Goal: Task Accomplishment & Management: Manage account settings

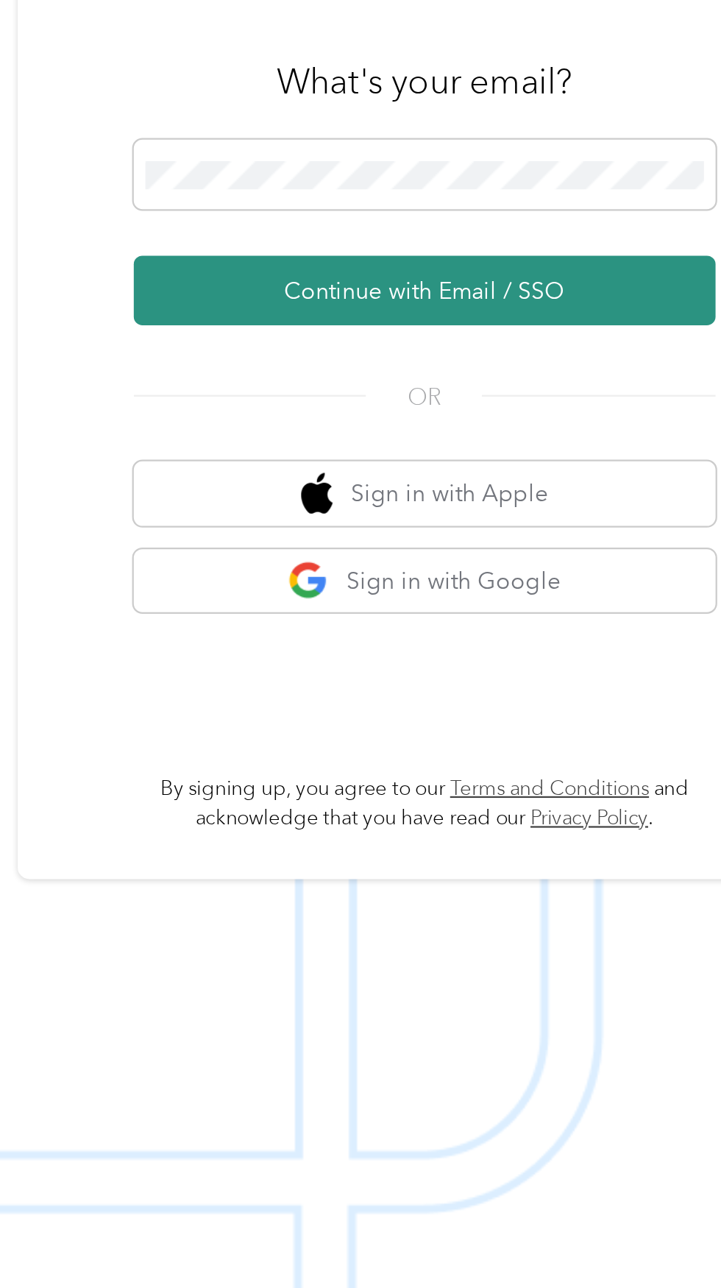
click at [583, 704] on button "Continue with Email / SSO" at bounding box center [533, 688] width 258 height 31
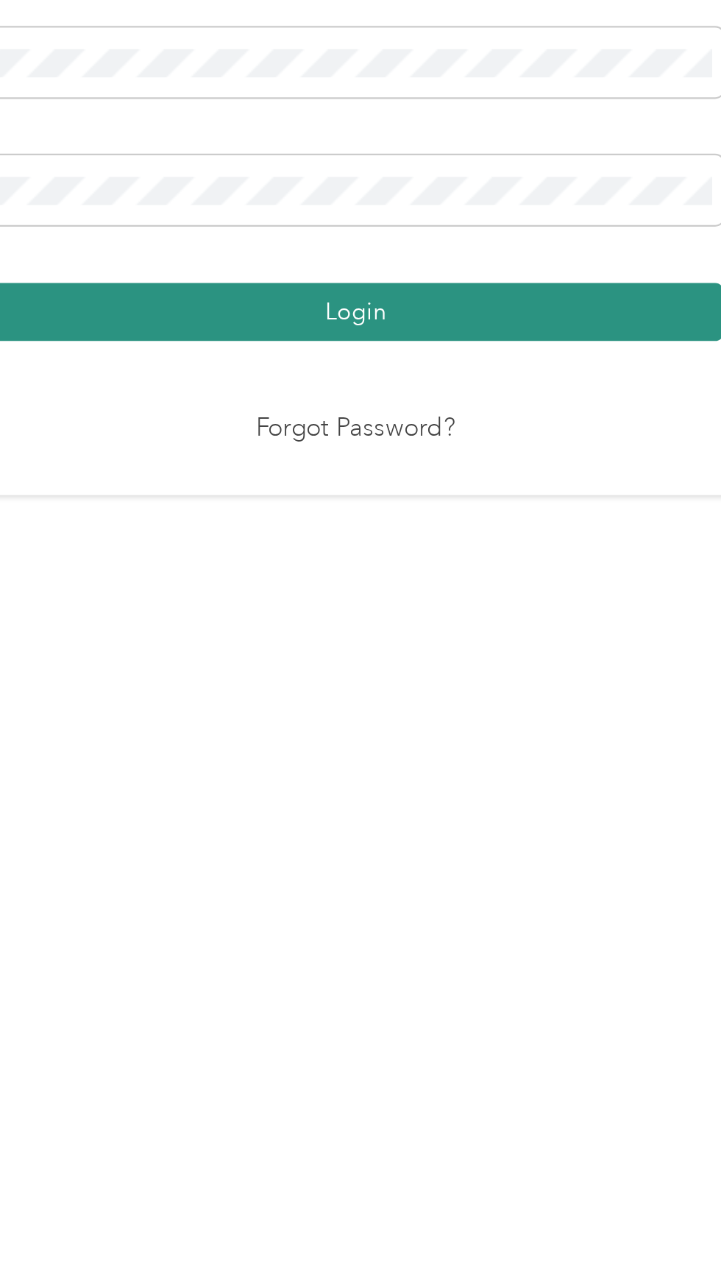
click at [463, 761] on button "Login" at bounding box center [357, 748] width 327 height 26
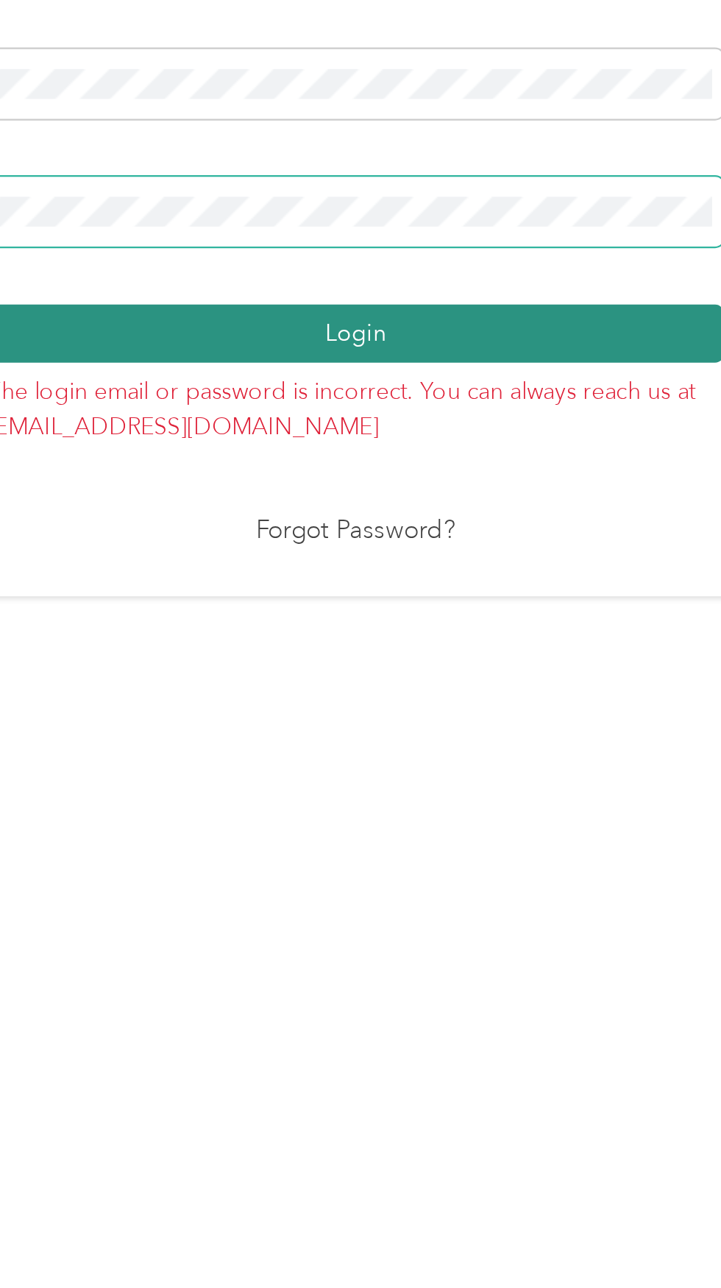
scroll to position [9, 0]
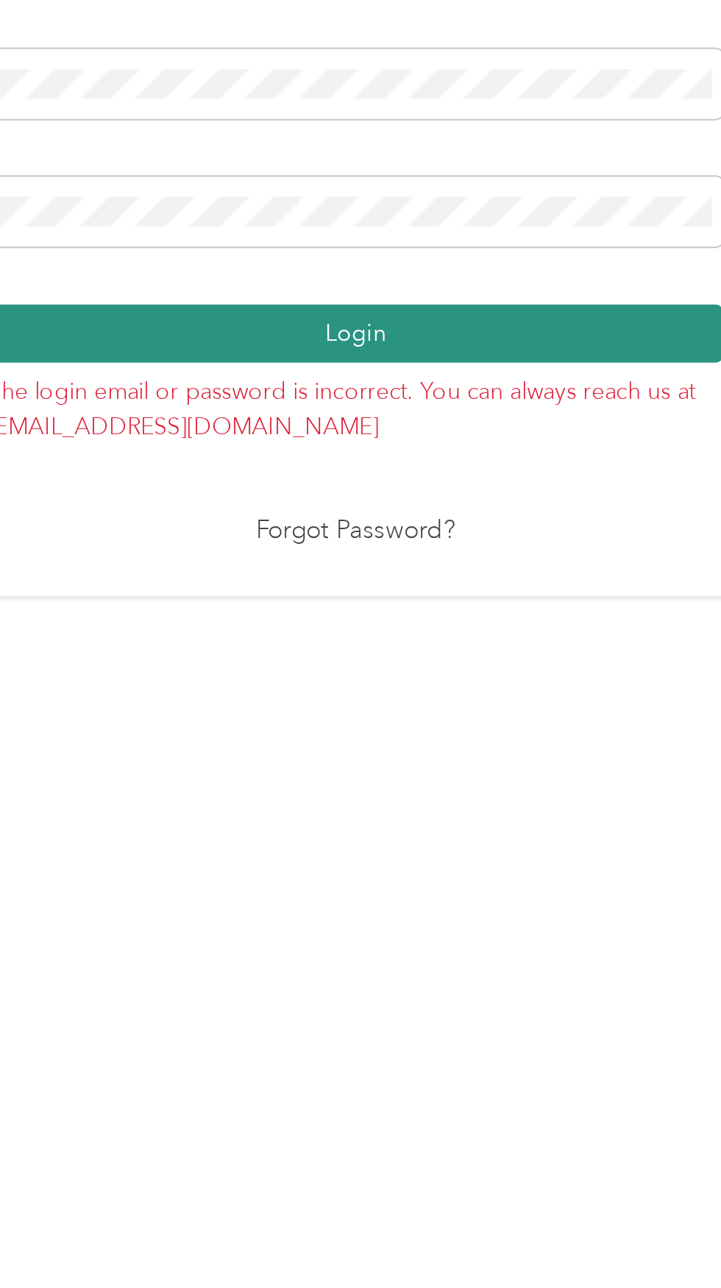
click at [477, 743] on button "Login" at bounding box center [357, 730] width 327 height 26
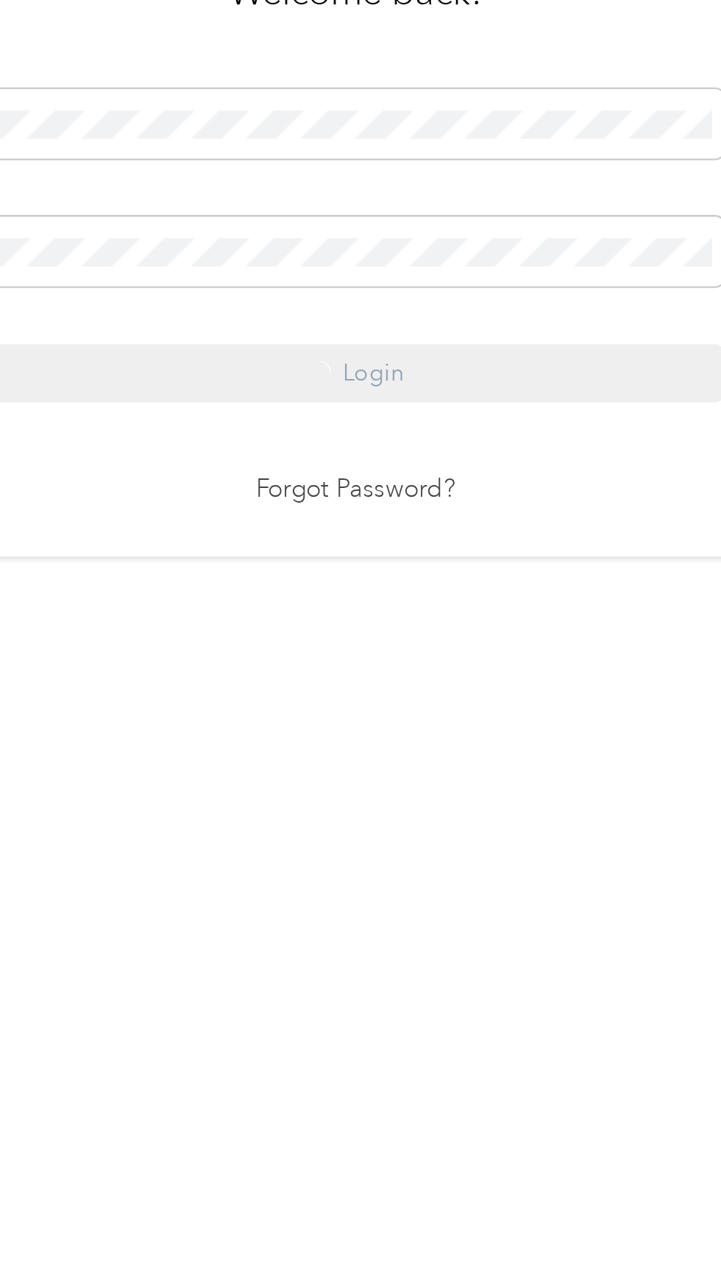
scroll to position [27, 0]
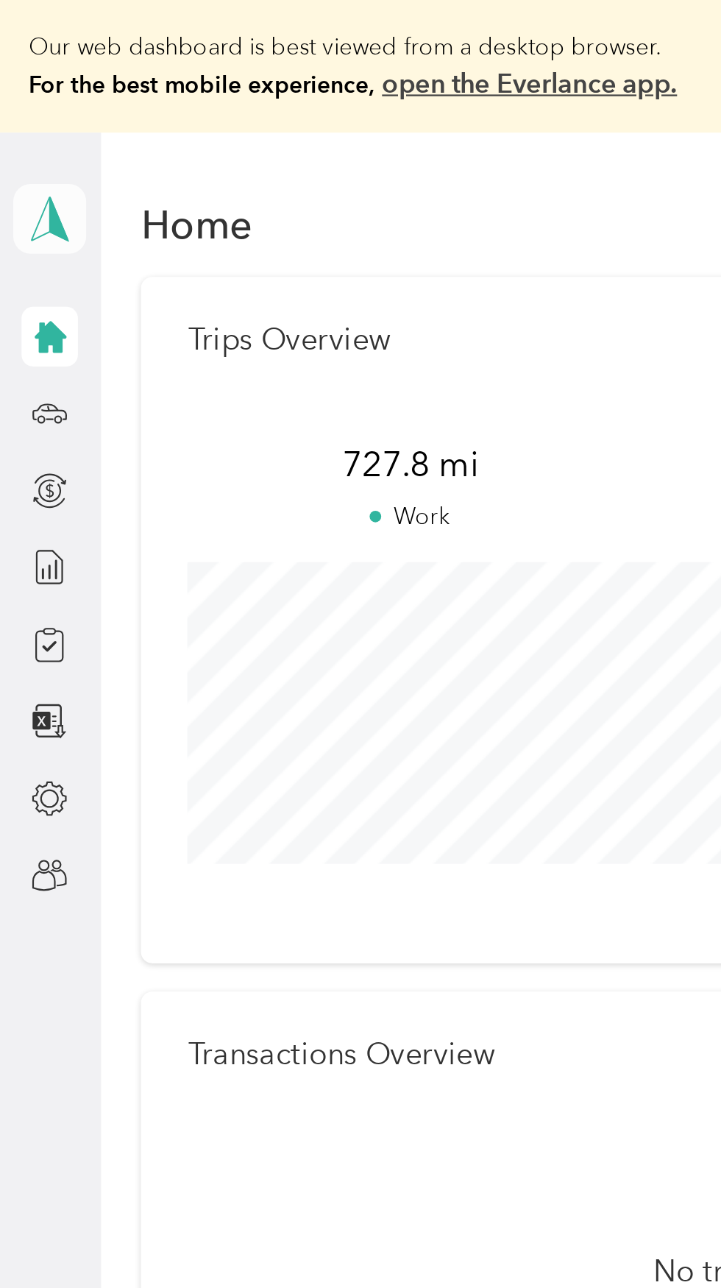
click at [26, 104] on polygon at bounding box center [27, 97] width 8 height 19
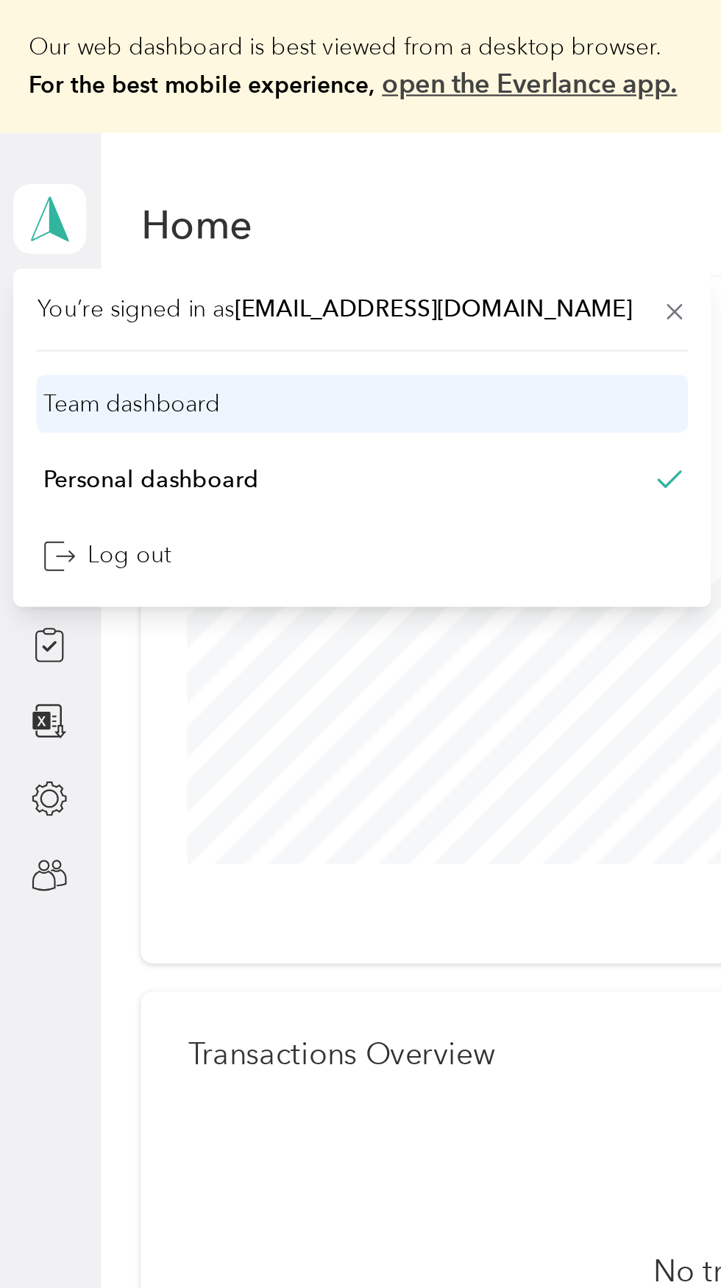
click at [102, 185] on div "Team dashboard" at bounding box center [160, 179] width 289 height 26
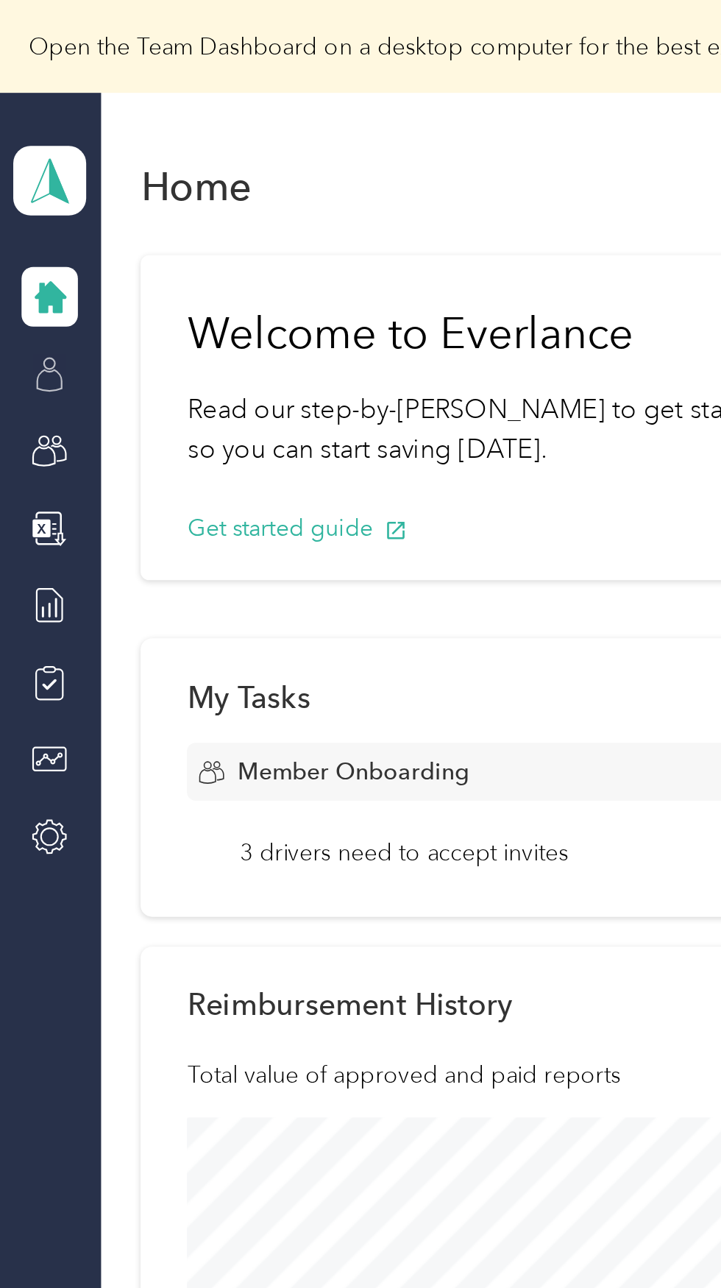
click at [22, 171] on icon at bounding box center [22, 166] width 16 height 16
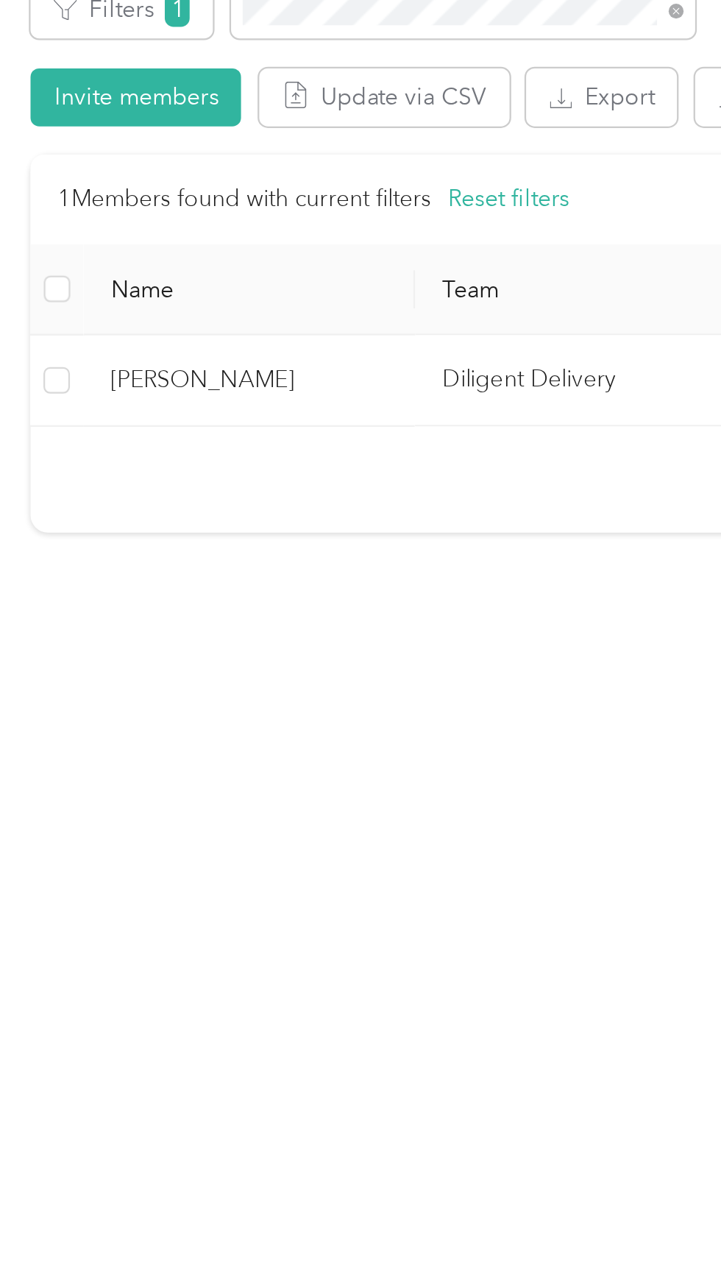
click at [194, 495] on span "[PERSON_NAME]" at bounding box center [160, 493] width 124 height 16
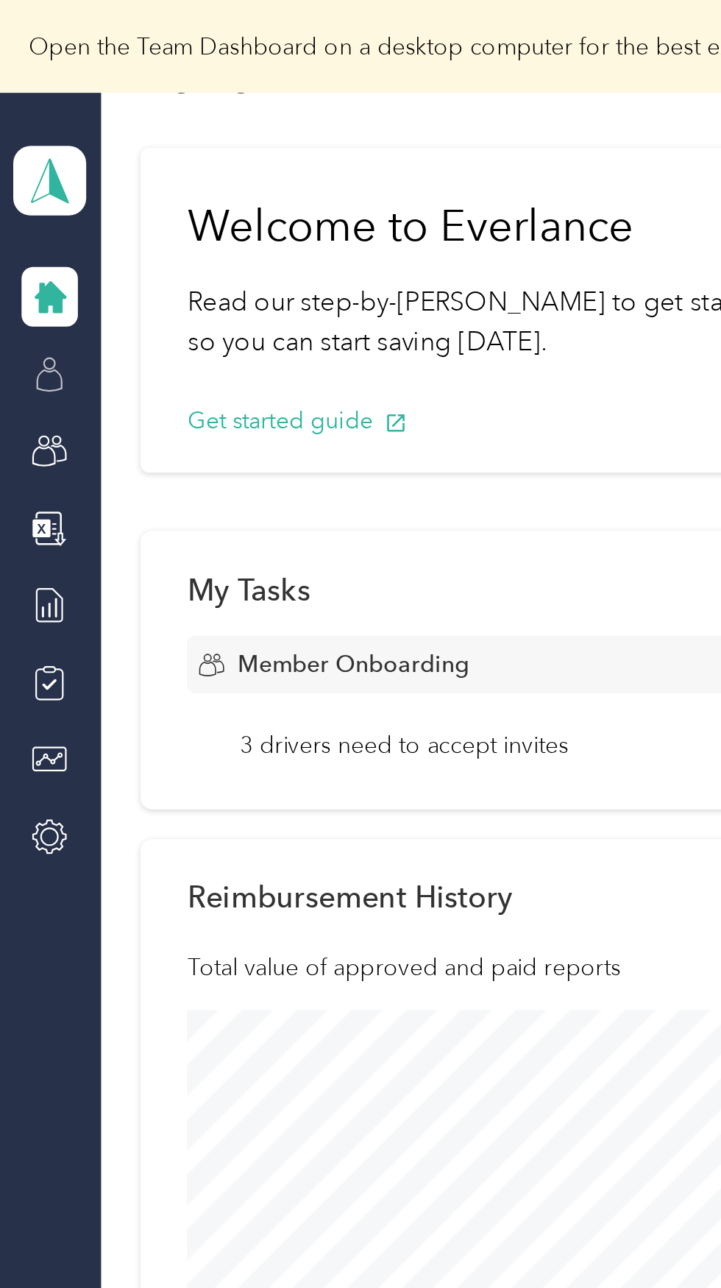
scroll to position [45, 0]
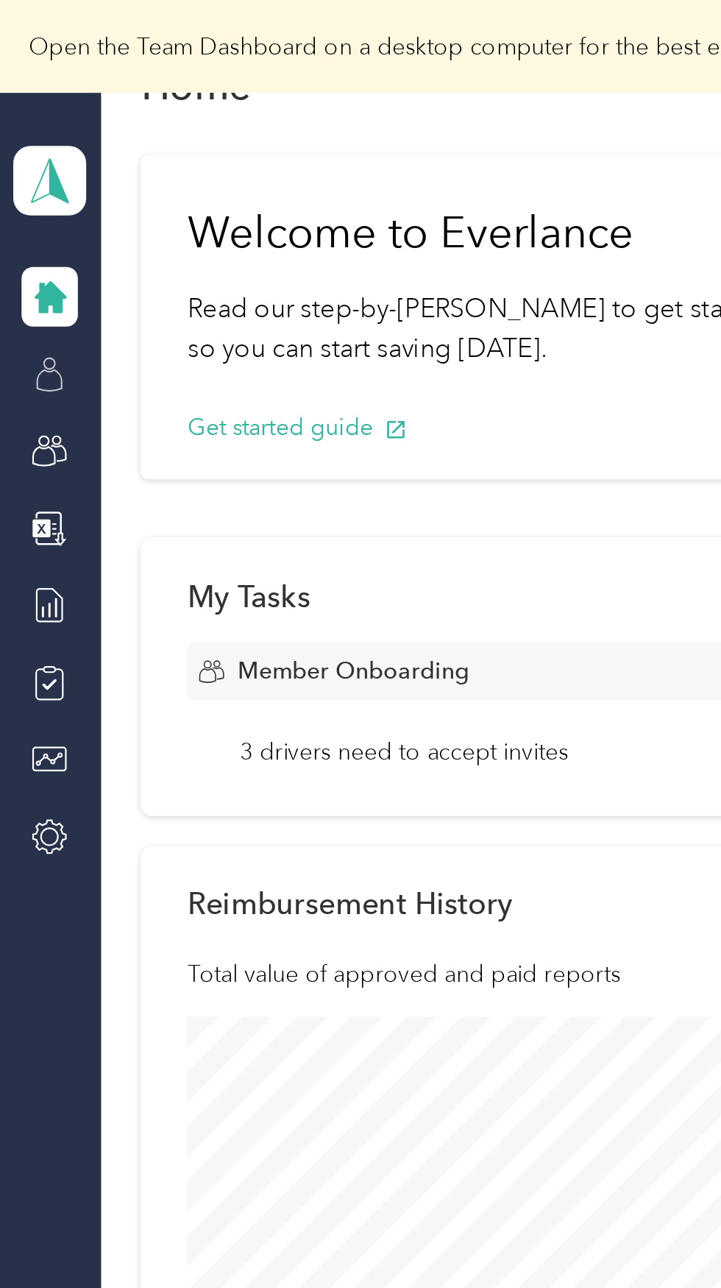
click at [16, 174] on div at bounding box center [22, 166] width 25 height 26
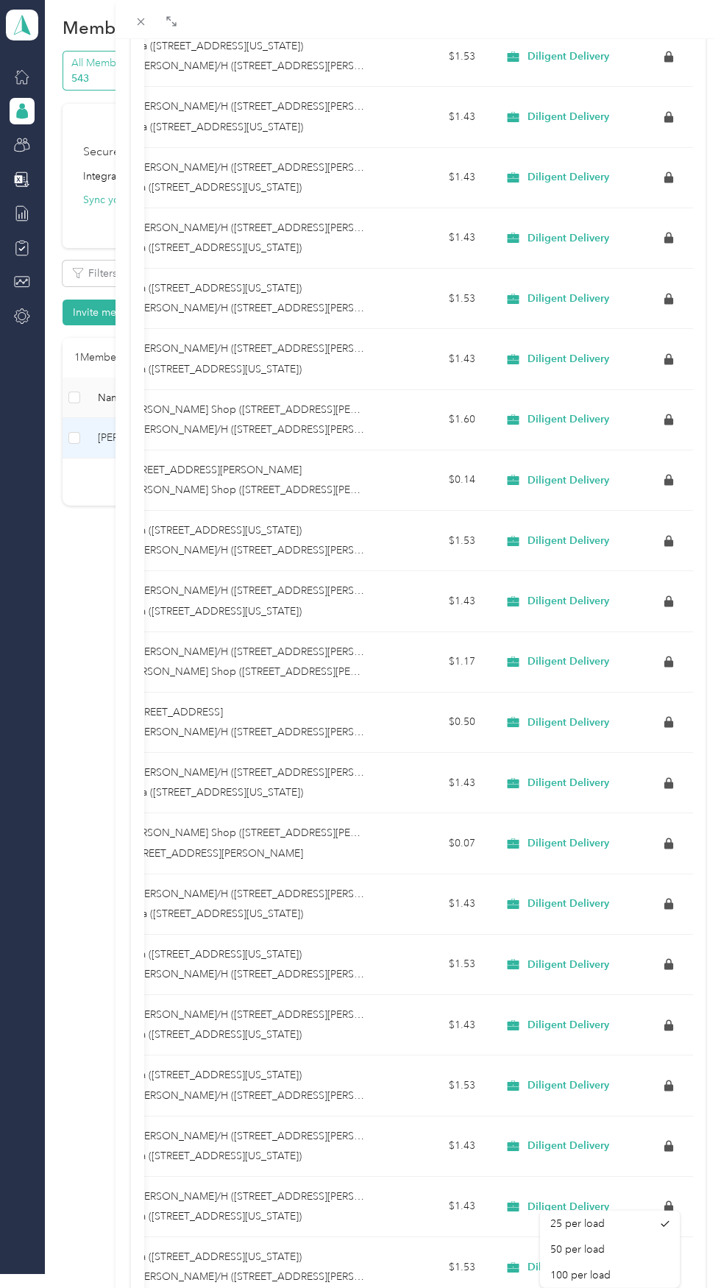
scroll to position [40, 0]
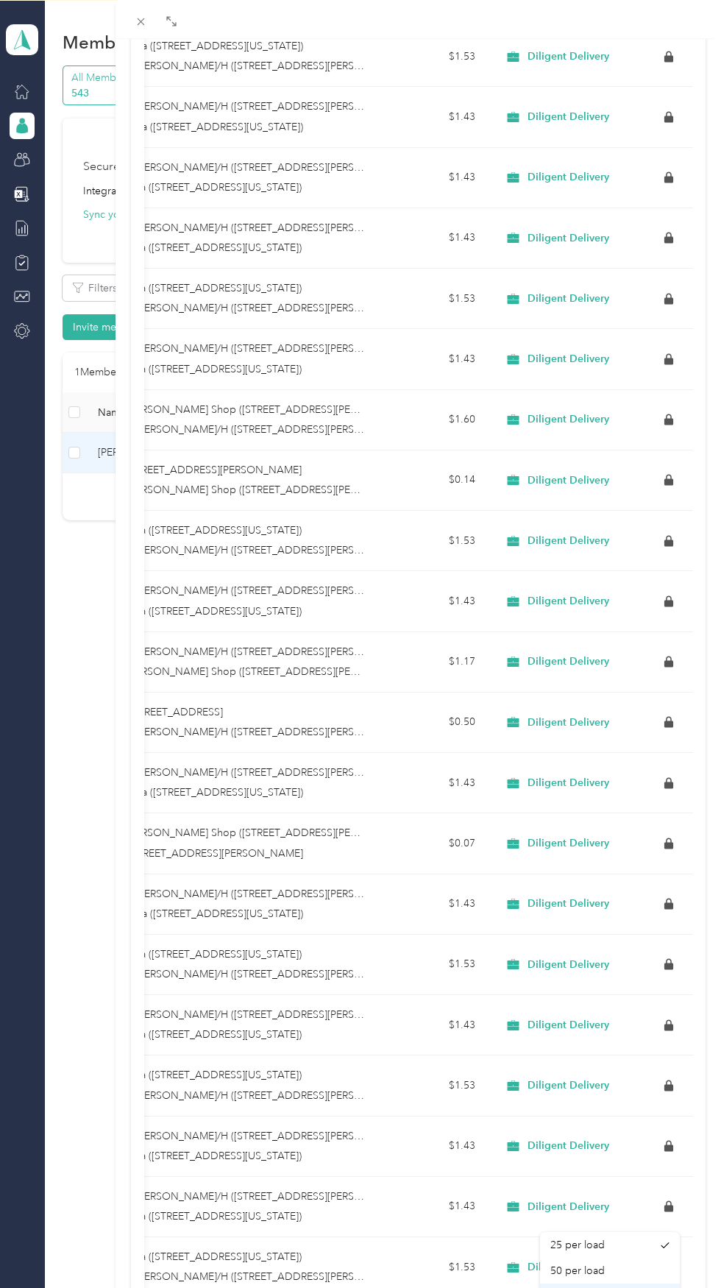
click at [606, 1287] on span "100 per load" at bounding box center [580, 1296] width 60 height 13
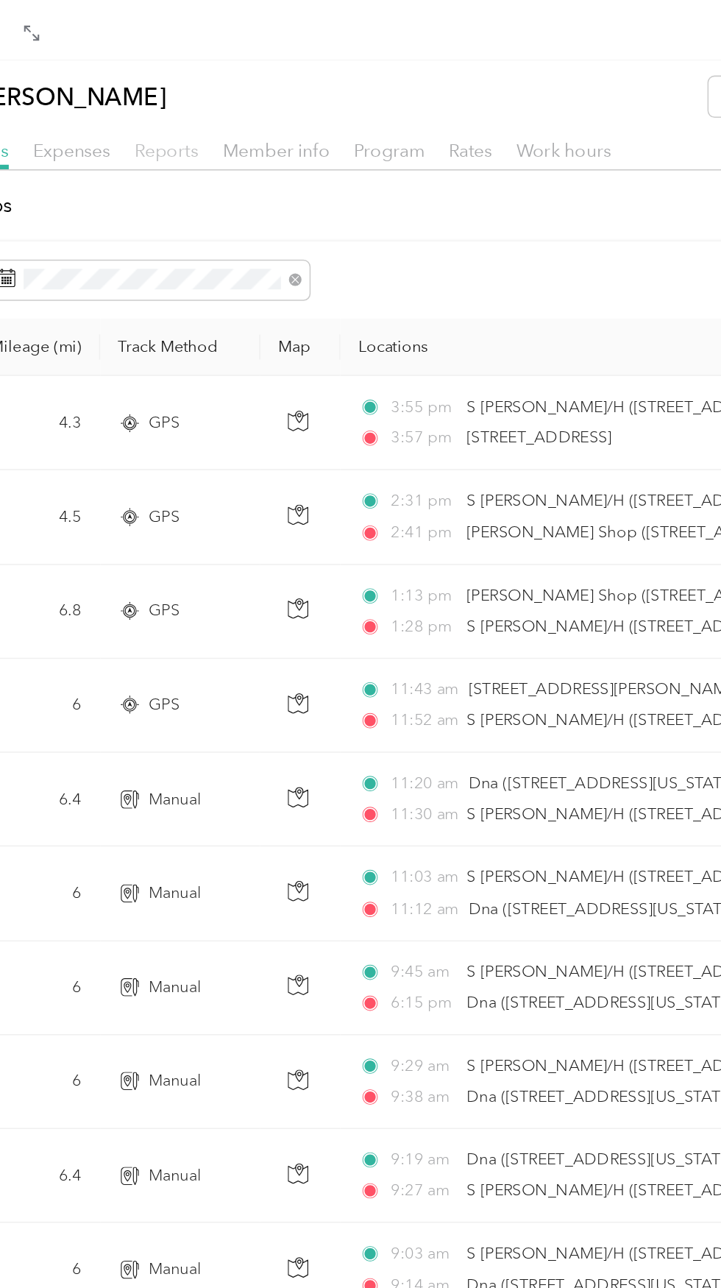
click at [249, 99] on span "Reports" at bounding box center [258, 97] width 41 height 14
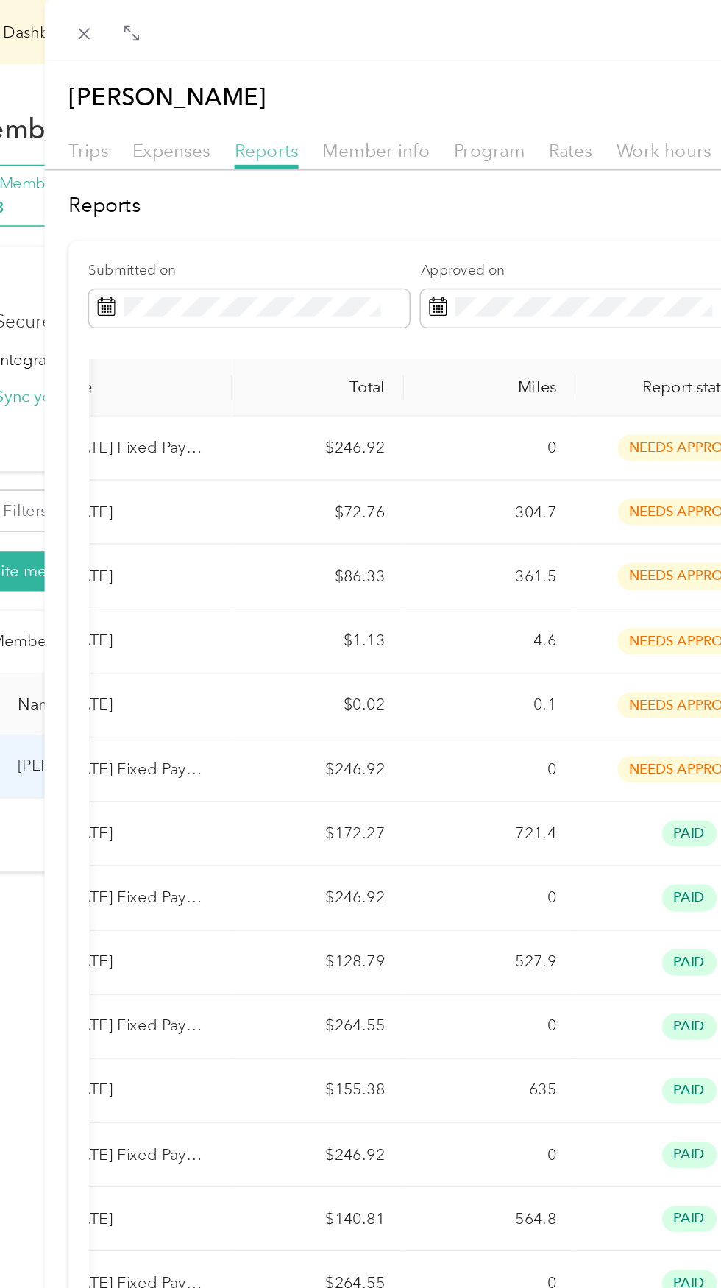
scroll to position [0, 71]
click at [376, 322] on td "304.7" at bounding box center [401, 329] width 110 height 41
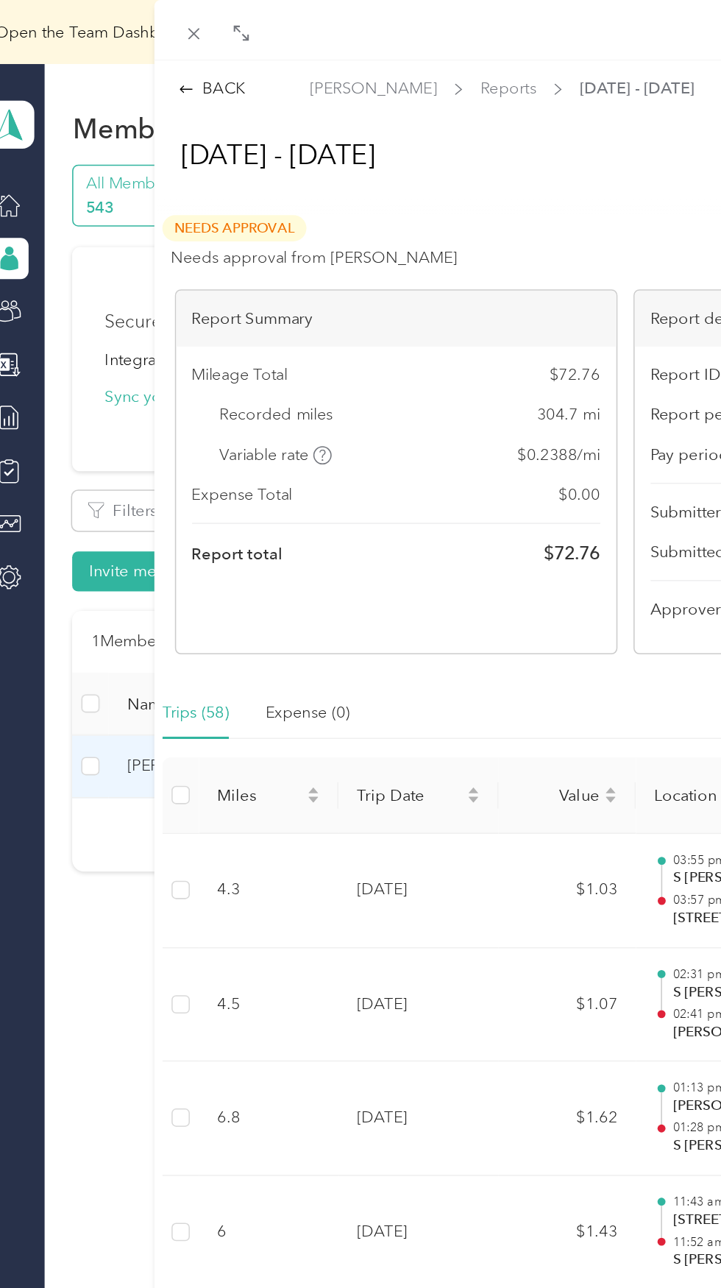
click at [93, 676] on div "BACK Glenn Meadows Reports Aug 17 - 30, 2025 Aug 17 - 30, 2025 Needs Approval N…" at bounding box center [360, 644] width 721 height 1288
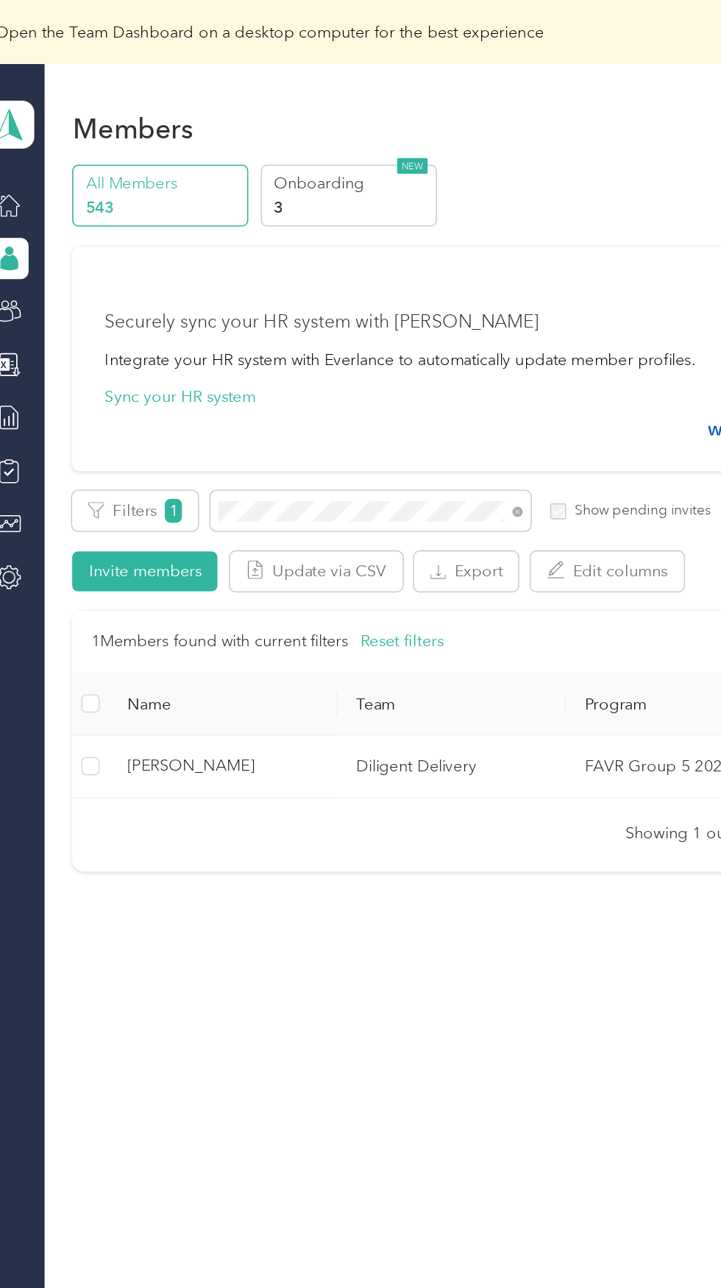
click at [309, 501] on td "Diligent Delivery" at bounding box center [306, 493] width 147 height 40
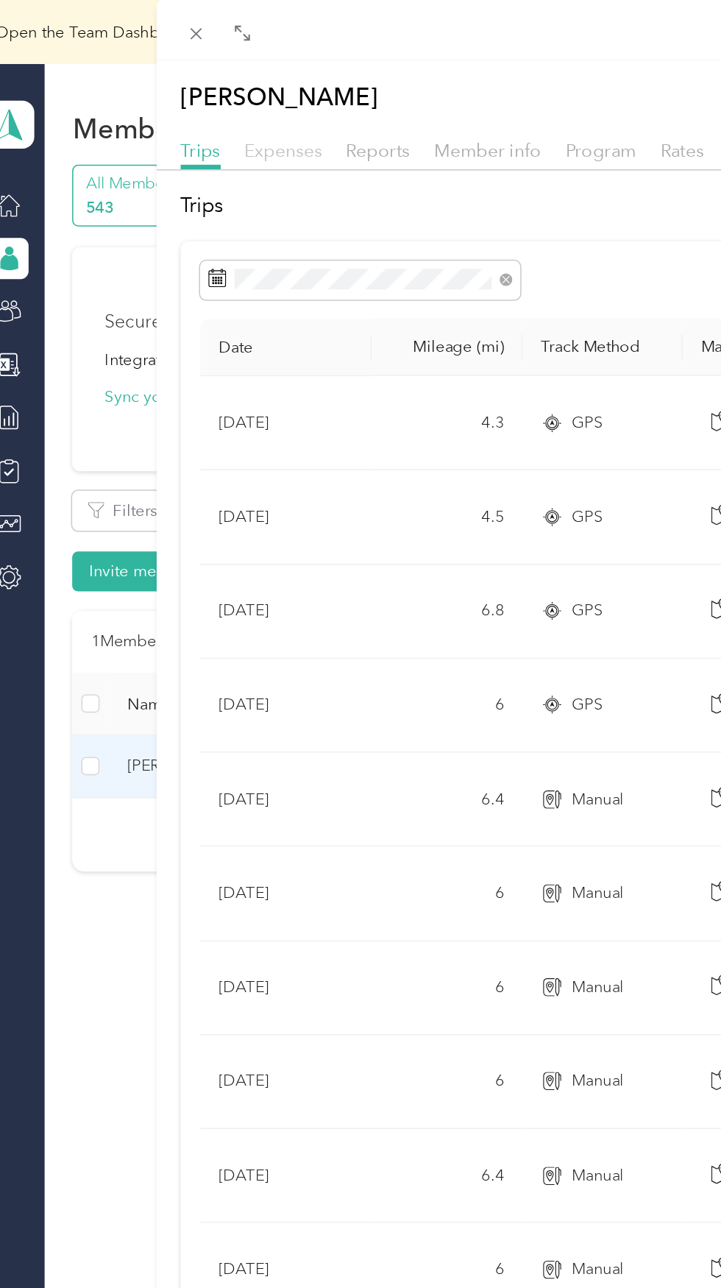
click at [206, 98] on span "Expenses" at bounding box center [199, 97] width 50 height 14
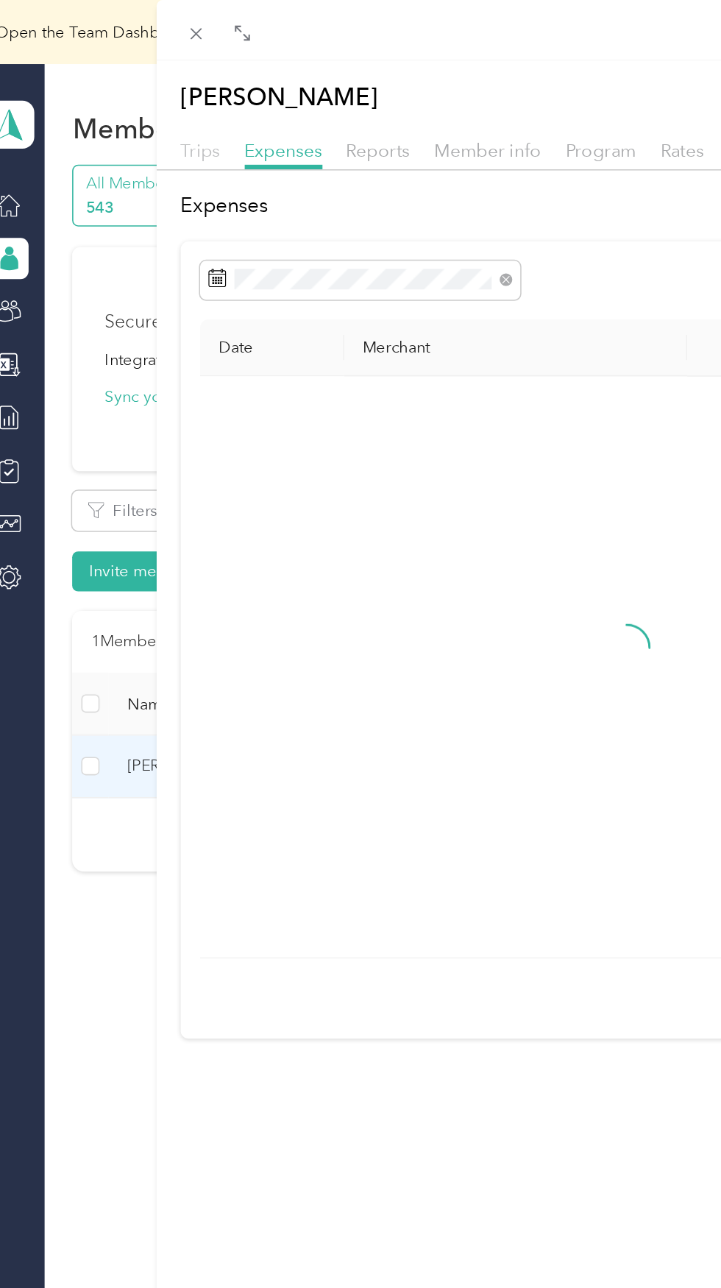
click at [143, 91] on span "Trips" at bounding box center [145, 97] width 26 height 14
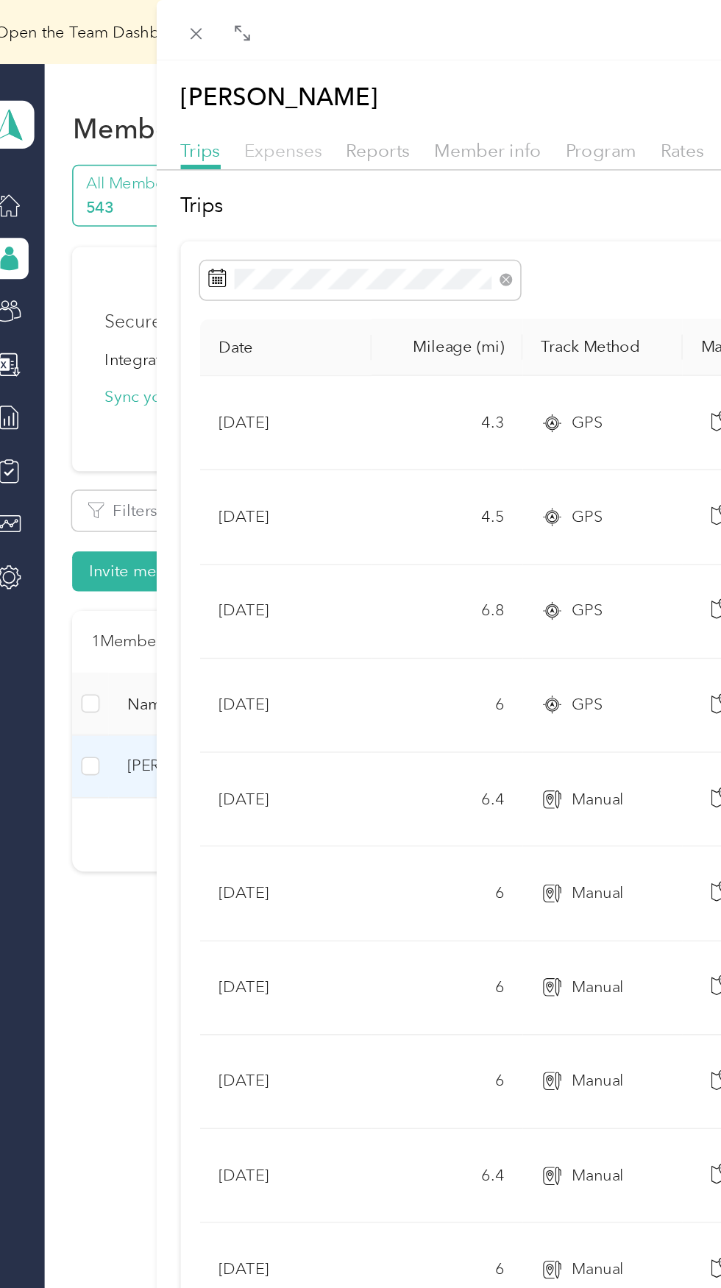
click at [215, 102] on span "Expenses" at bounding box center [199, 97] width 50 height 14
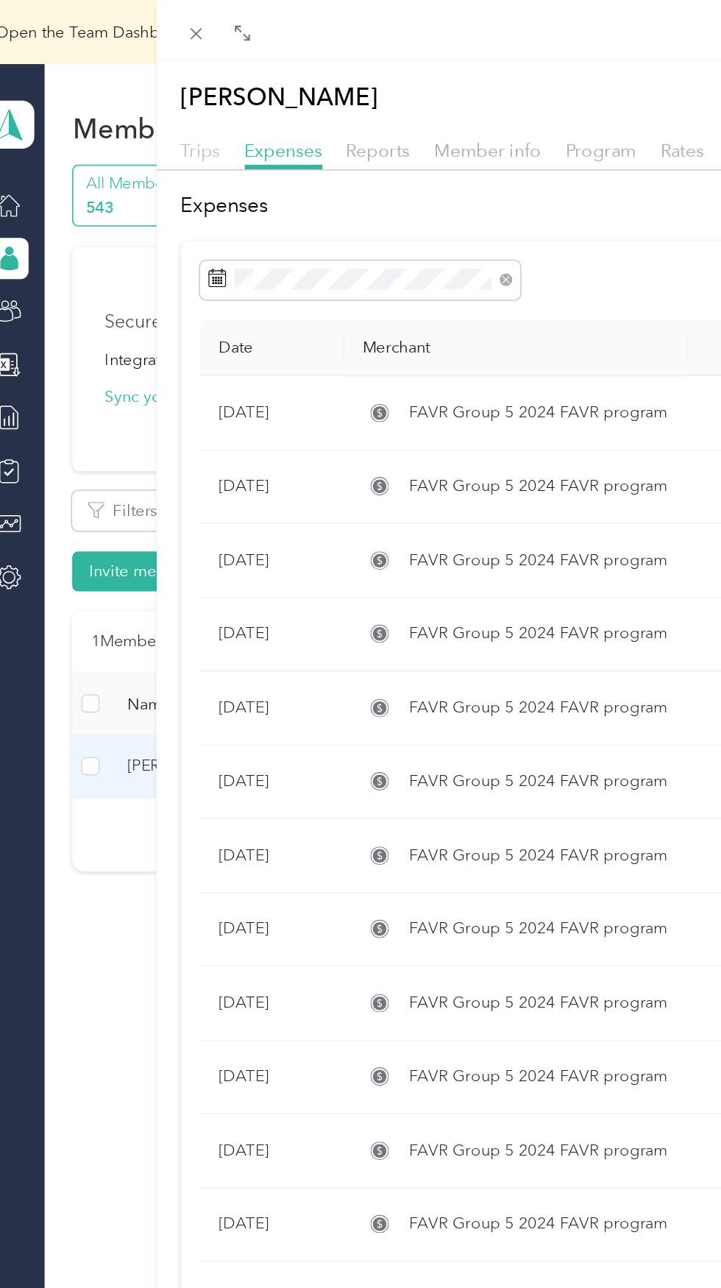
click at [146, 93] on span "Trips" at bounding box center [145, 97] width 26 height 14
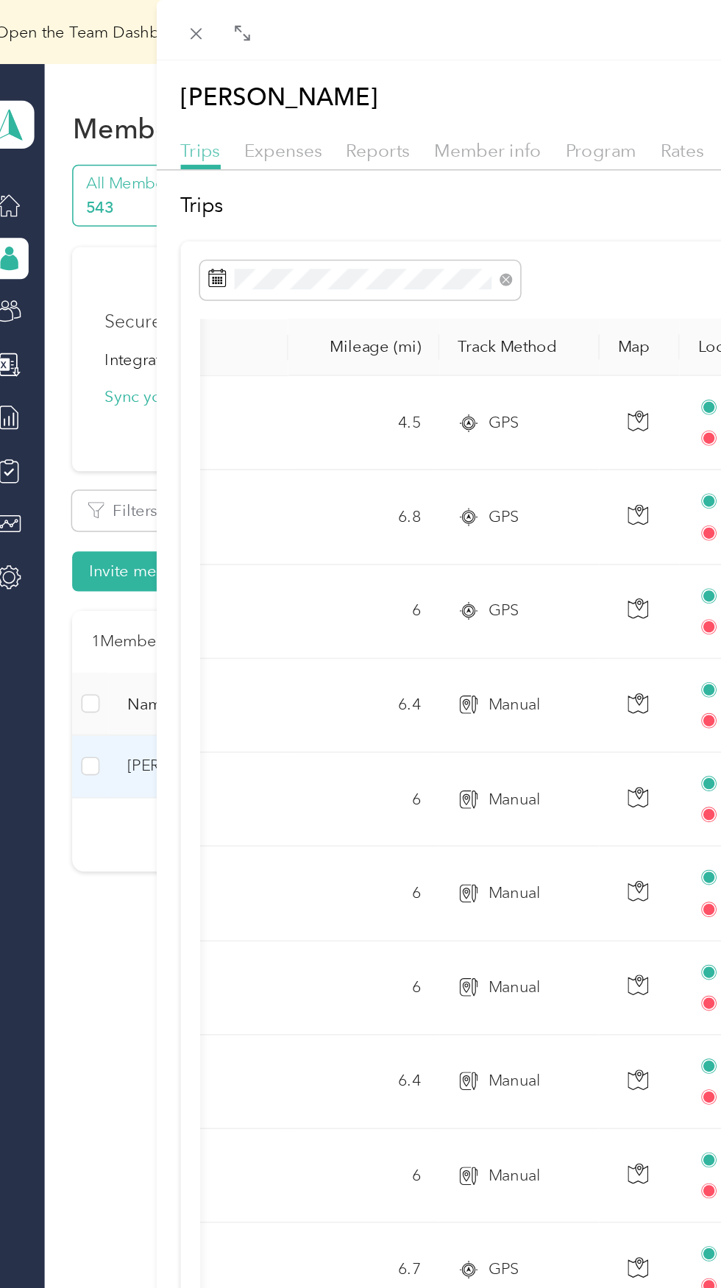
scroll to position [0, 56]
click at [273, 99] on span "Reports" at bounding box center [259, 97] width 41 height 14
